Goal: Transaction & Acquisition: Purchase product/service

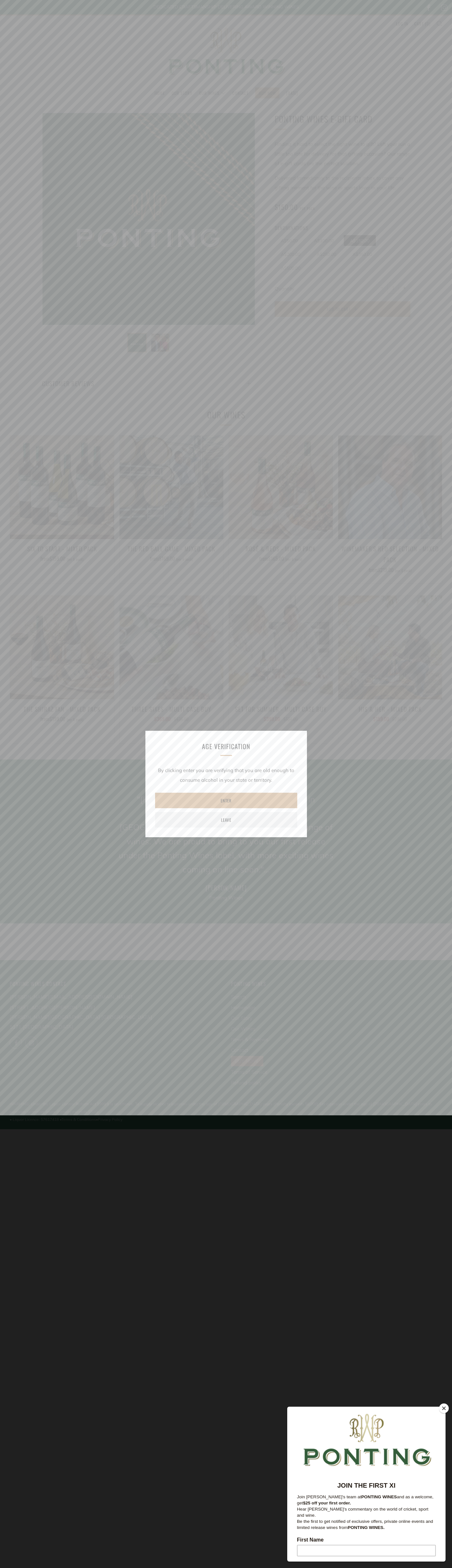
click at [443, 1409] on button "Close" at bounding box center [443, 1409] width 10 height 10
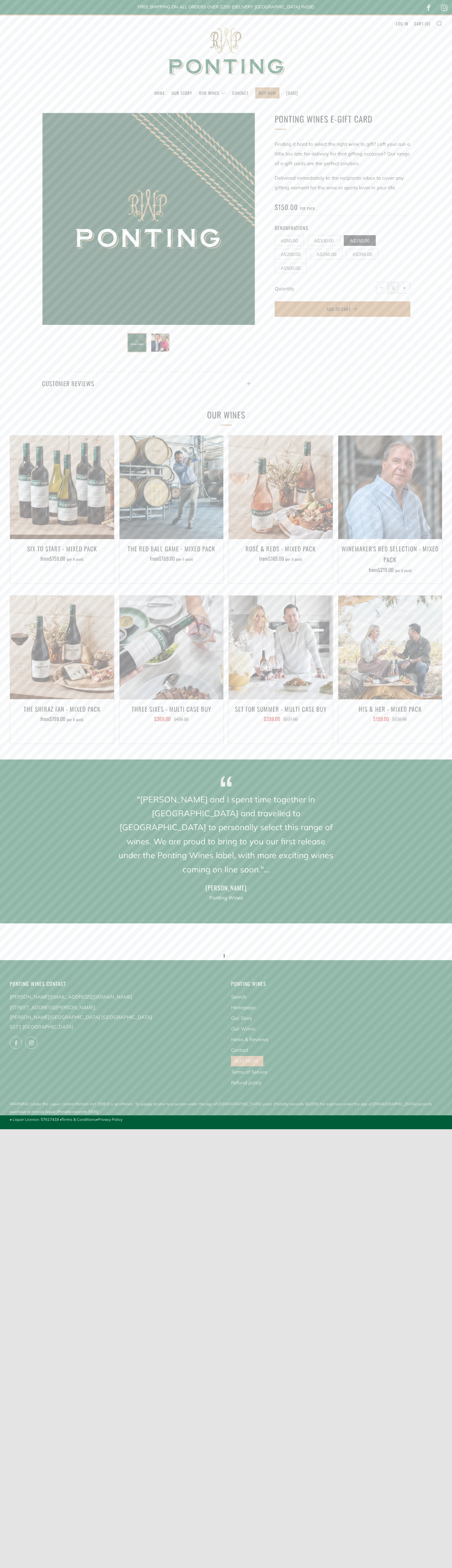
click at [342, 309] on span "Add to Cart" at bounding box center [338, 309] width 24 height 7
click at [422, 24] on link "Cart ( 0 )" at bounding box center [422, 23] width 16 height 10
click at [226, 58] on img at bounding box center [226, 51] width 129 height 72
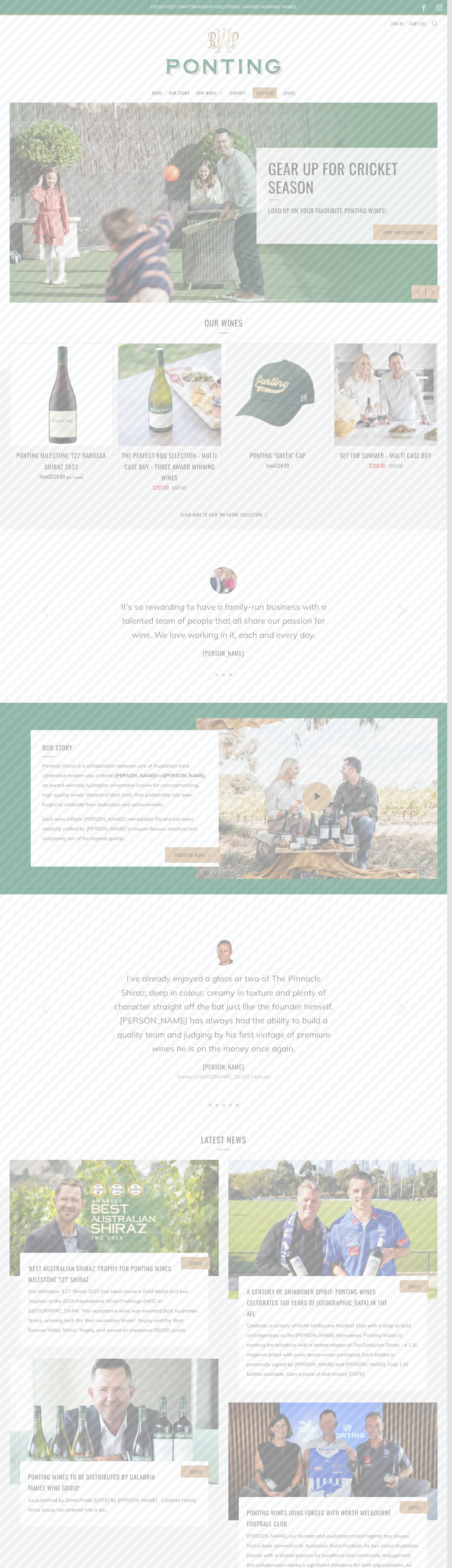
click at [288, 23] on header "Menu Search Cart Home Our Story Our Wines 0 )" at bounding box center [224, 58] width 447 height 88
click at [437, 121] on div at bounding box center [224, 203] width 513 height 240
click at [319, 1567] on html "Home Our Story Our Wines The Collection News & Reviews Contact BUY NOW" at bounding box center [224, 990] width 447 height 1981
click at [26, 254] on div at bounding box center [224, 203] width 513 height 240
